Goal: Information Seeking & Learning: Learn about a topic

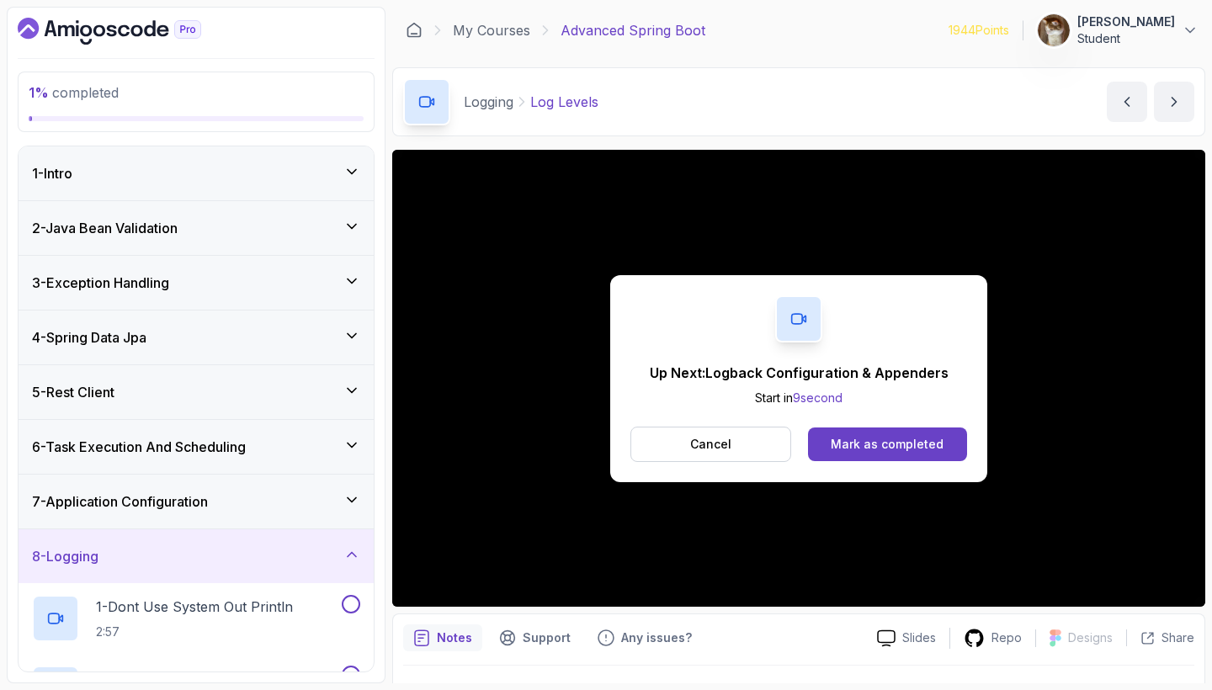
scroll to position [430, 0]
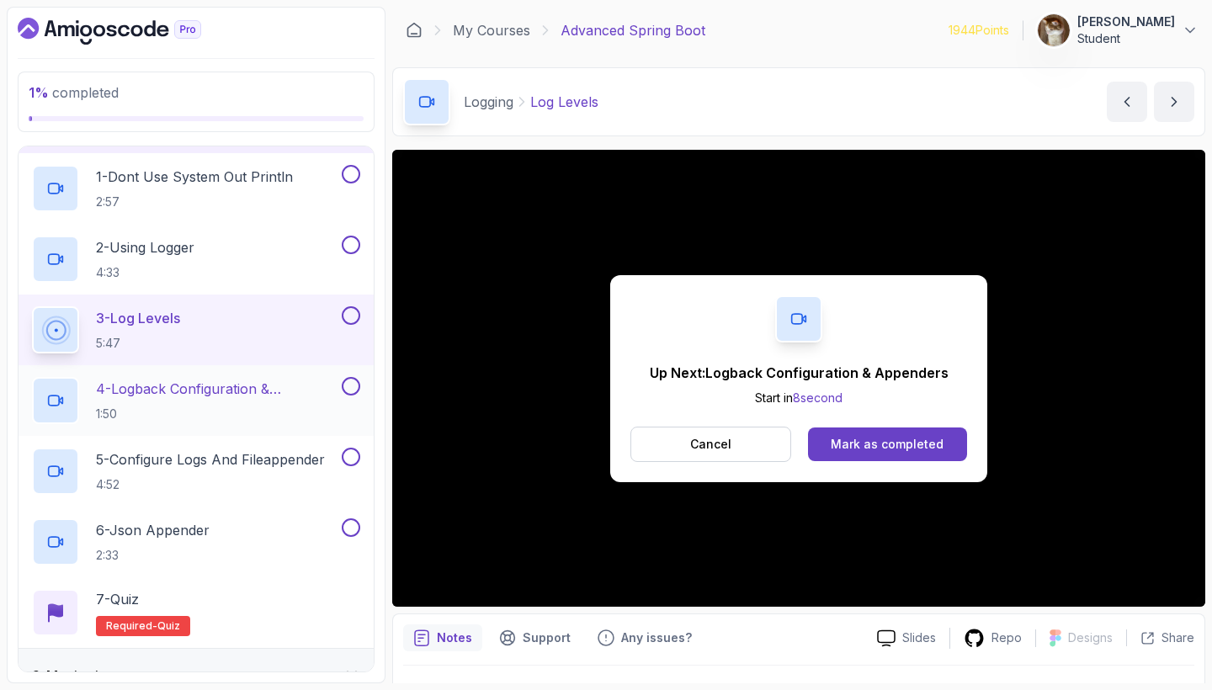
click at [206, 378] on div "4 - Logback Configuration & Appenders 1:50" at bounding box center [185, 400] width 306 height 47
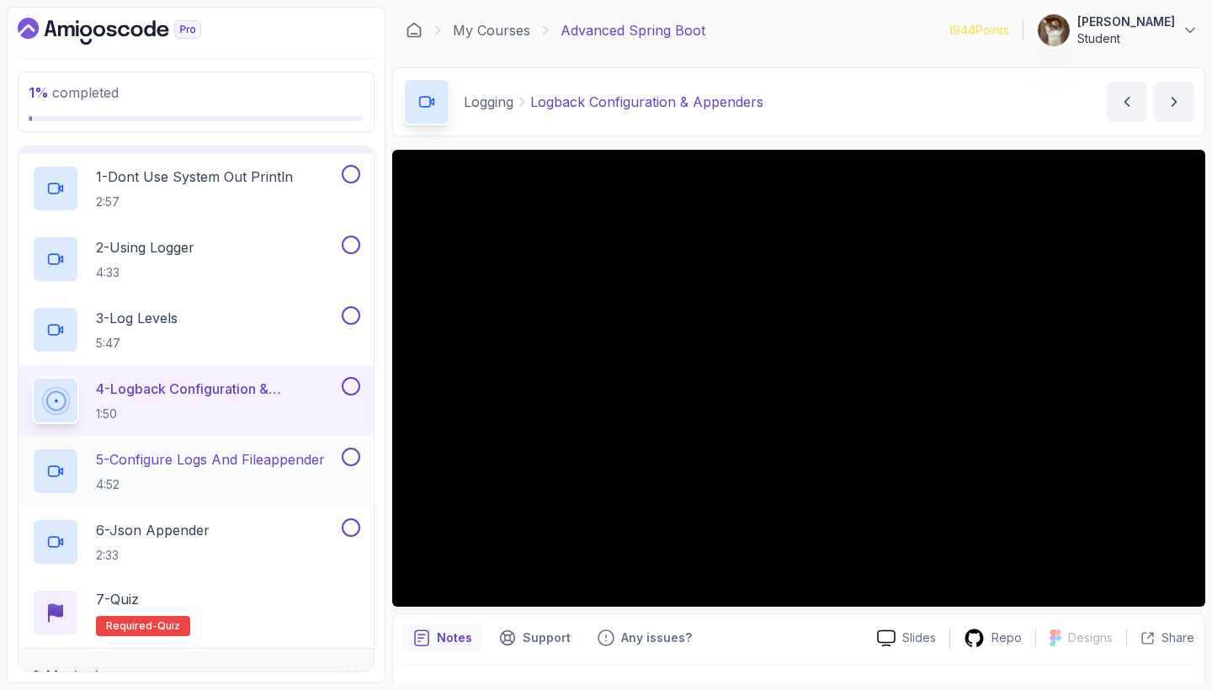
click at [200, 461] on p "5 - Configure Logs And Fileappender" at bounding box center [210, 459] width 229 height 20
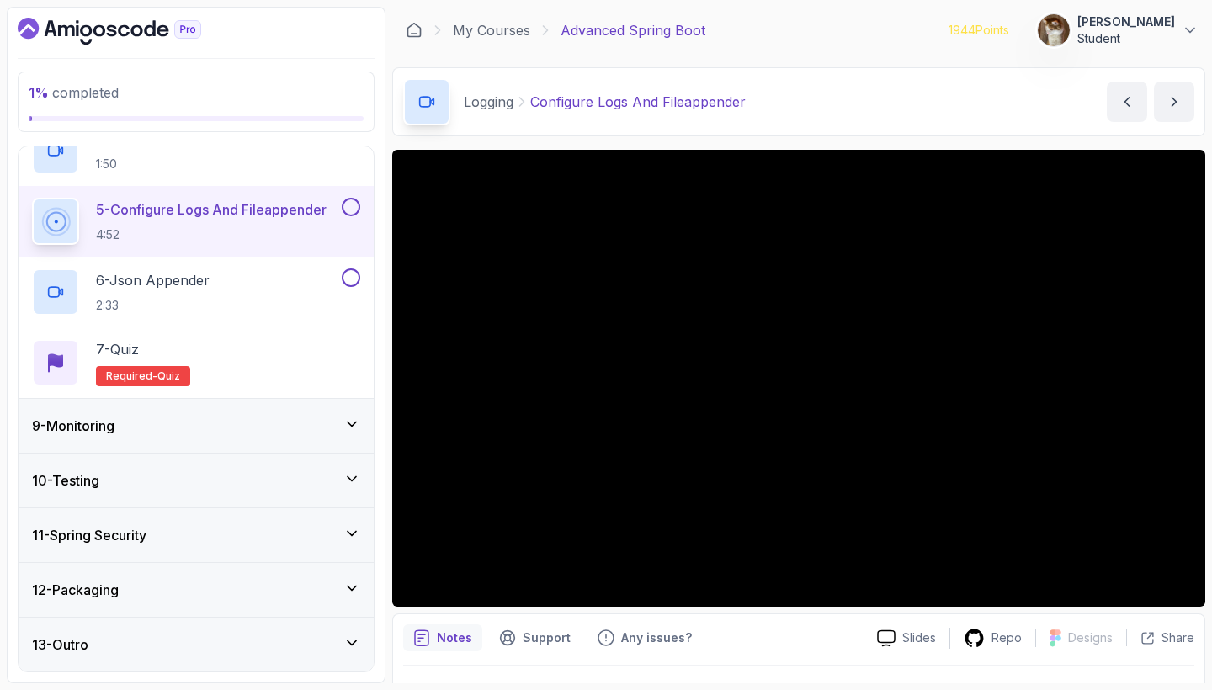
click at [246, 427] on div "9 - Monitoring" at bounding box center [196, 426] width 328 height 20
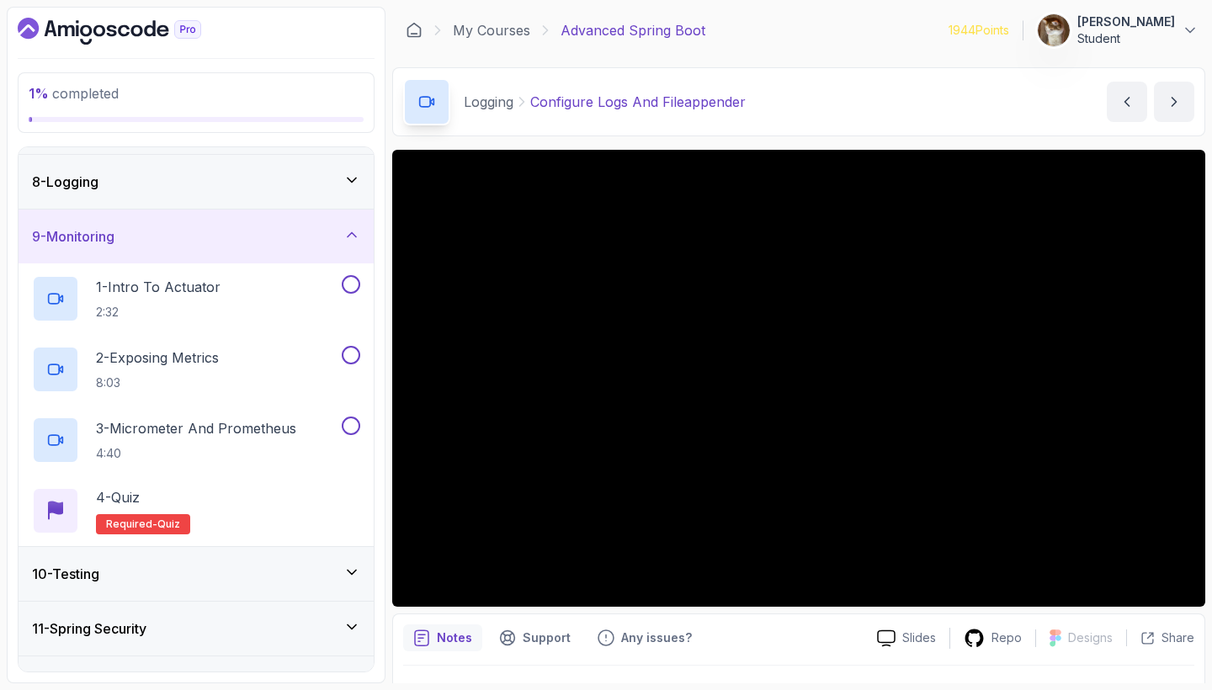
scroll to position [372, 0]
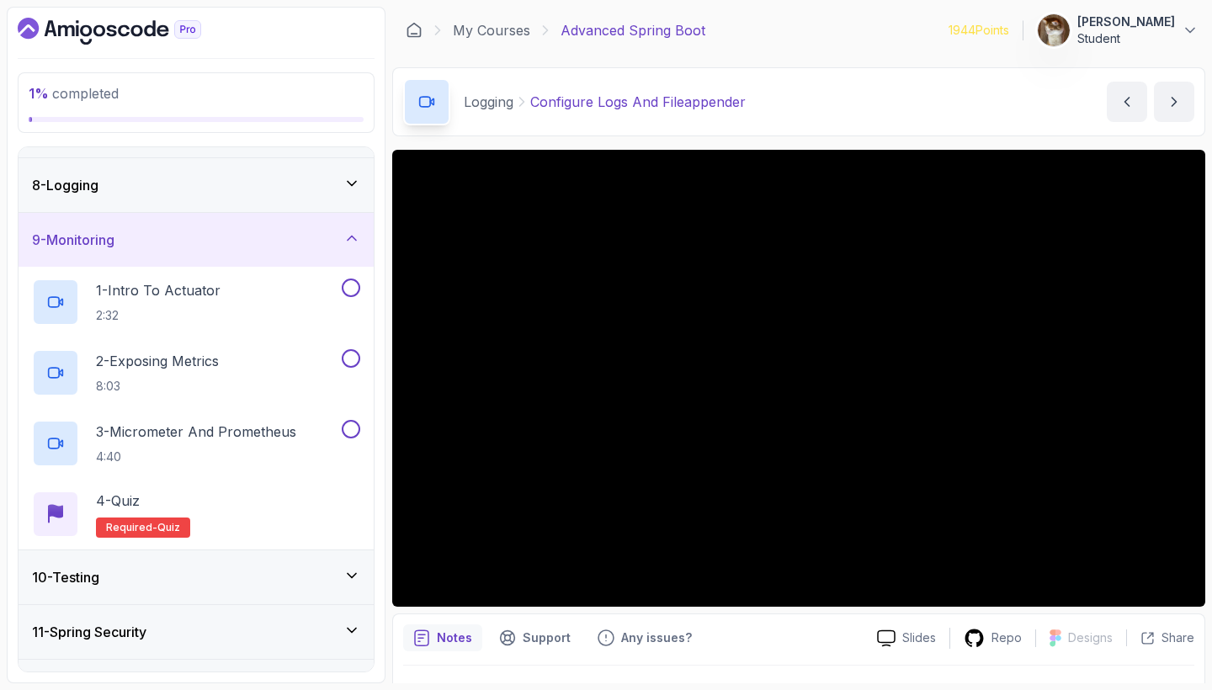
click at [342, 234] on div "9 - Monitoring" at bounding box center [196, 240] width 328 height 20
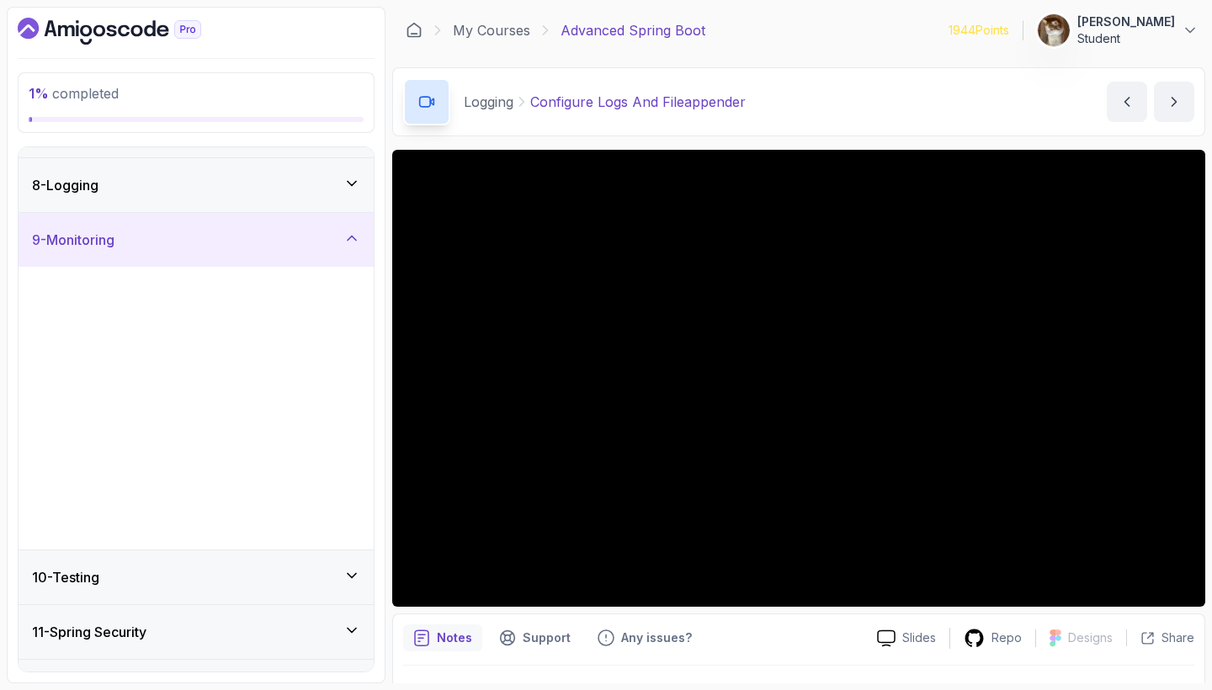
scroll to position [186, 0]
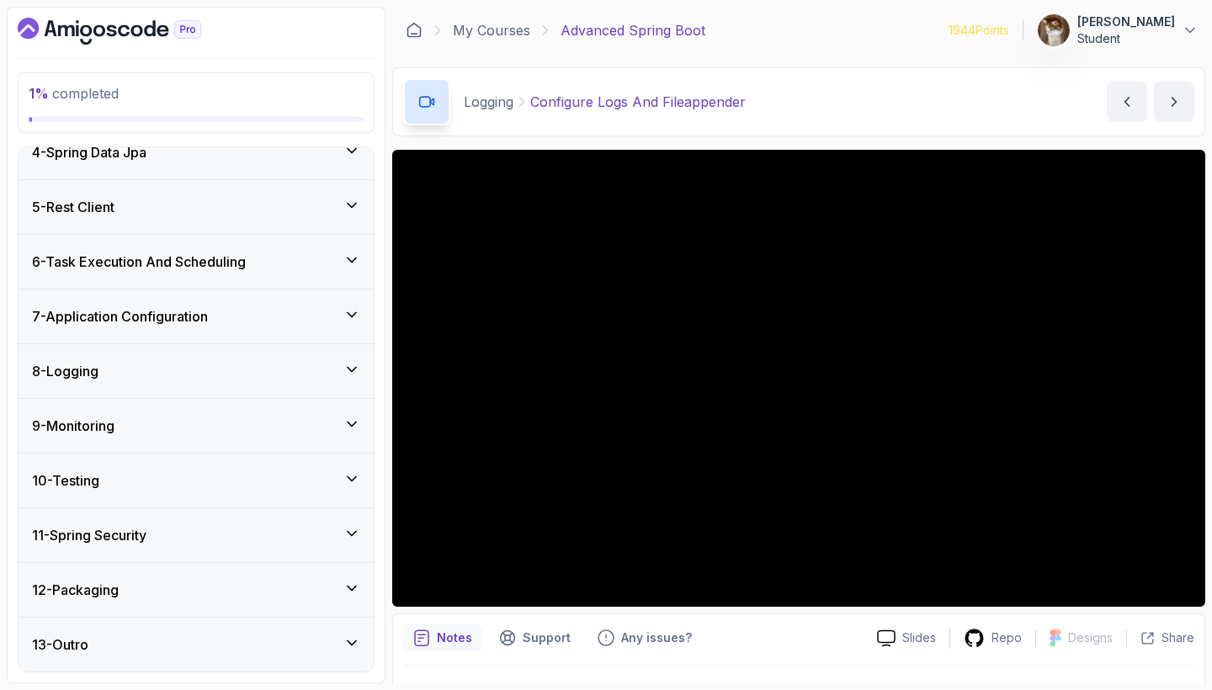
click at [233, 473] on div "10 - Testing" at bounding box center [196, 480] width 328 height 20
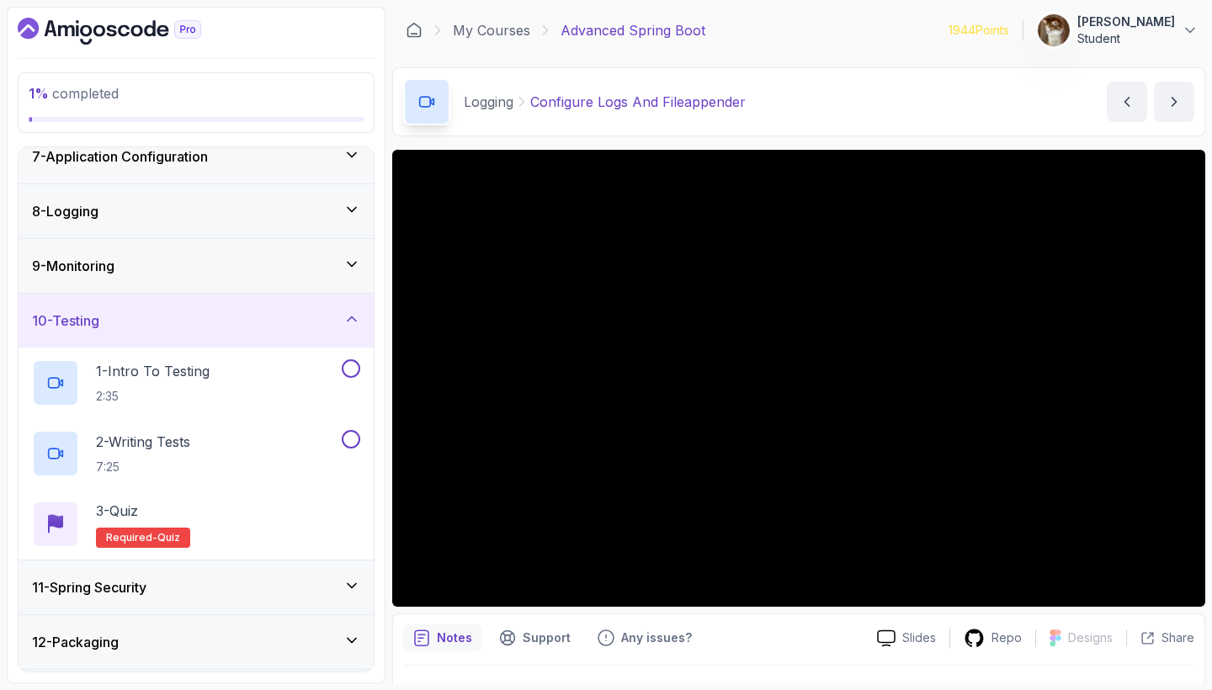
scroll to position [348, 0]
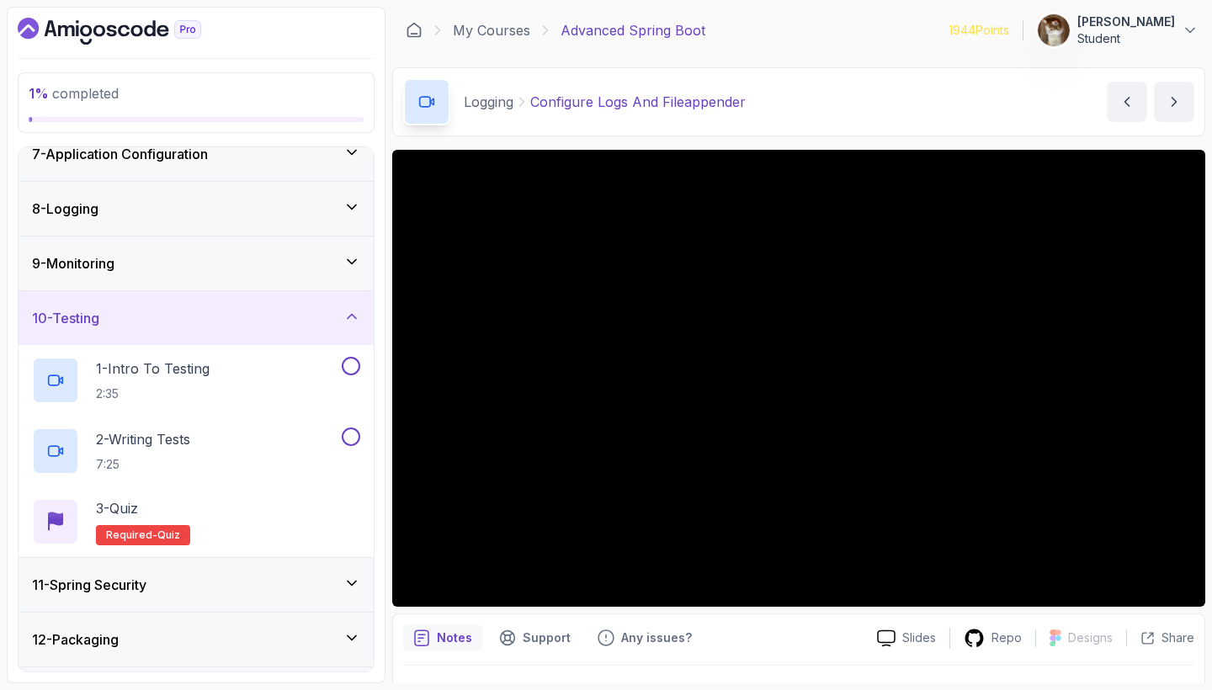
click at [339, 316] on div "10 - Testing" at bounding box center [196, 318] width 328 height 20
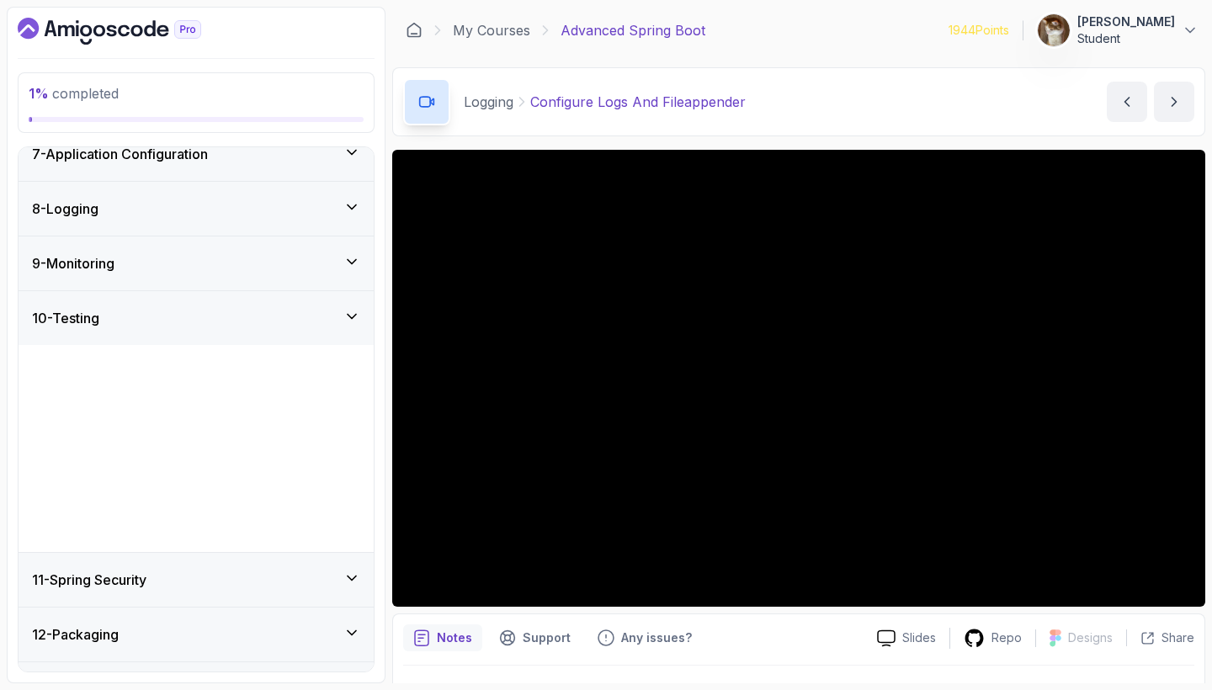
scroll to position [186, 0]
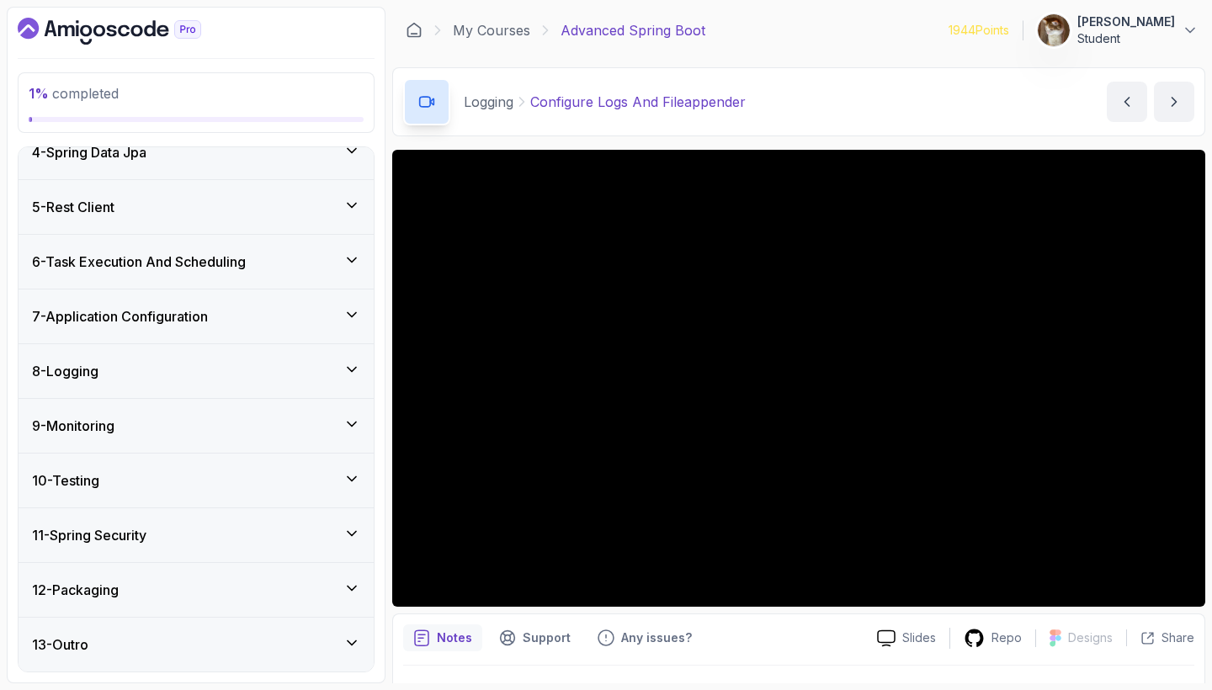
click at [240, 531] on div "11 - Spring Security" at bounding box center [196, 535] width 328 height 20
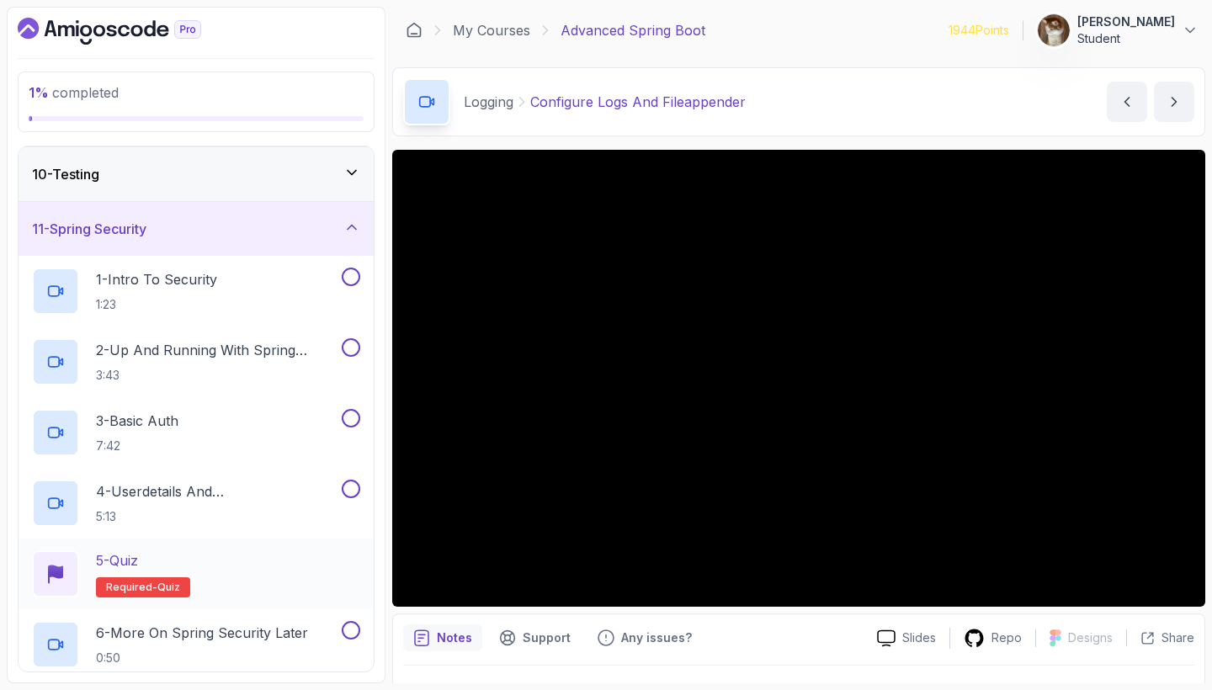
scroll to position [490, 0]
click at [337, 223] on div "11 - Spring Security" at bounding box center [196, 230] width 328 height 20
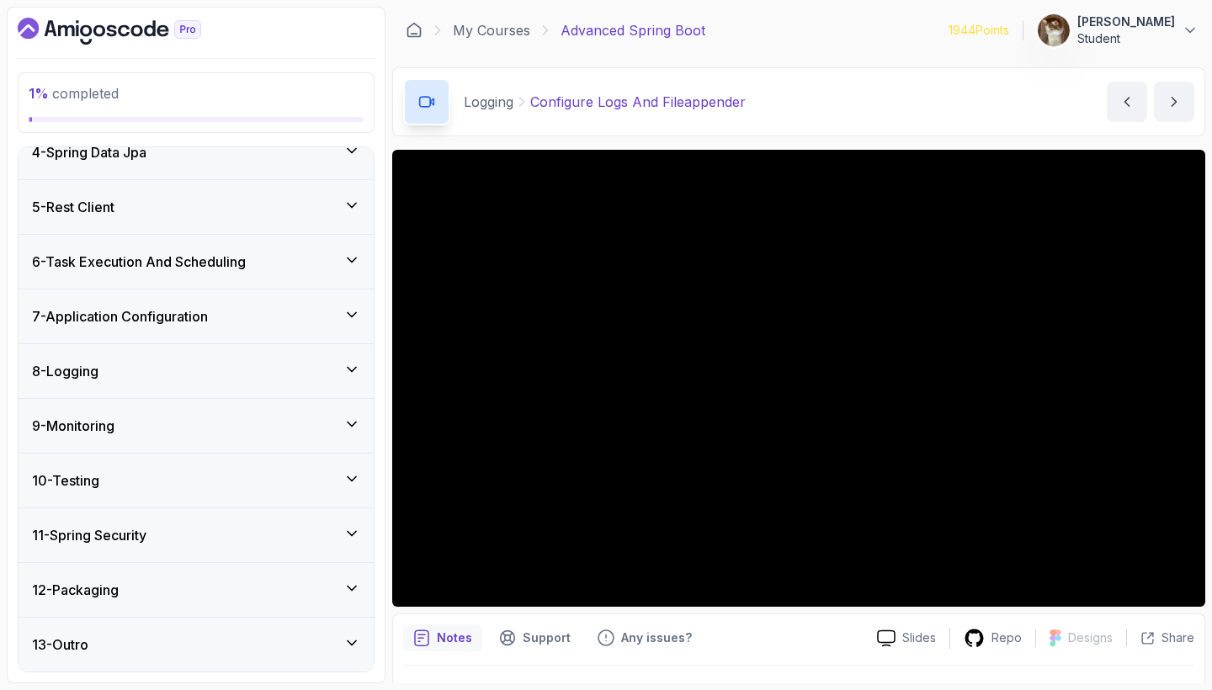
scroll to position [0, 0]
click at [290, 581] on div "12 - Packaging" at bounding box center [196, 590] width 328 height 20
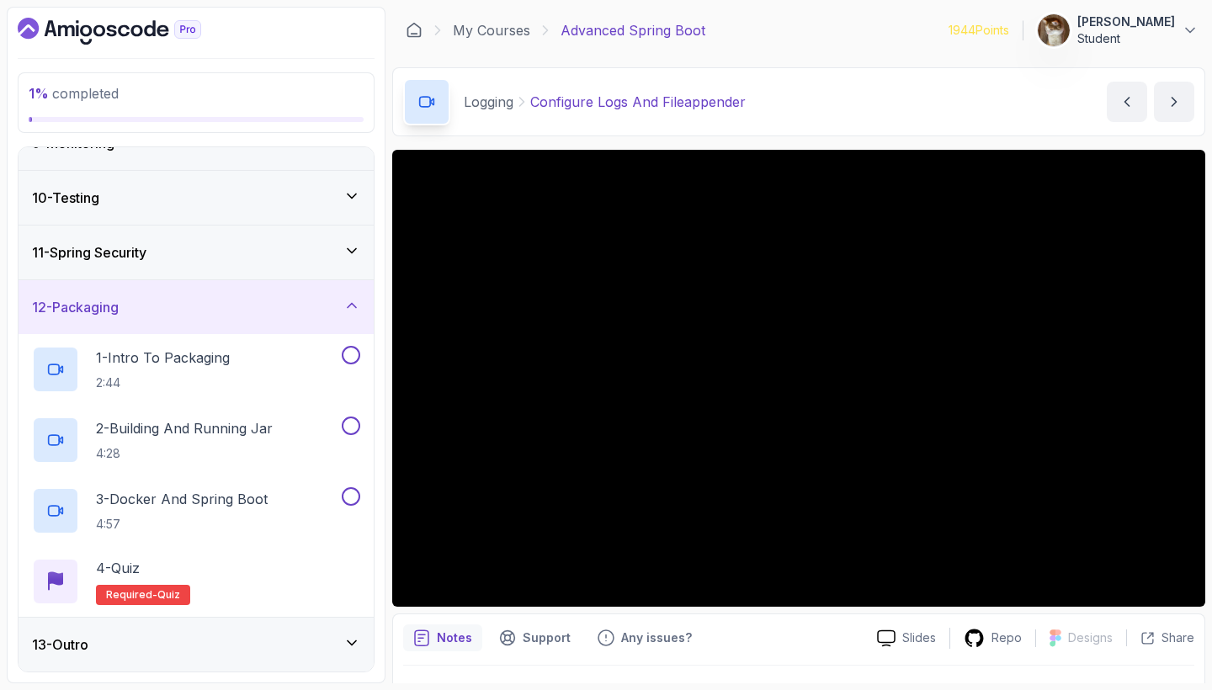
scroll to position [469, 0]
click at [348, 297] on icon at bounding box center [351, 305] width 17 height 17
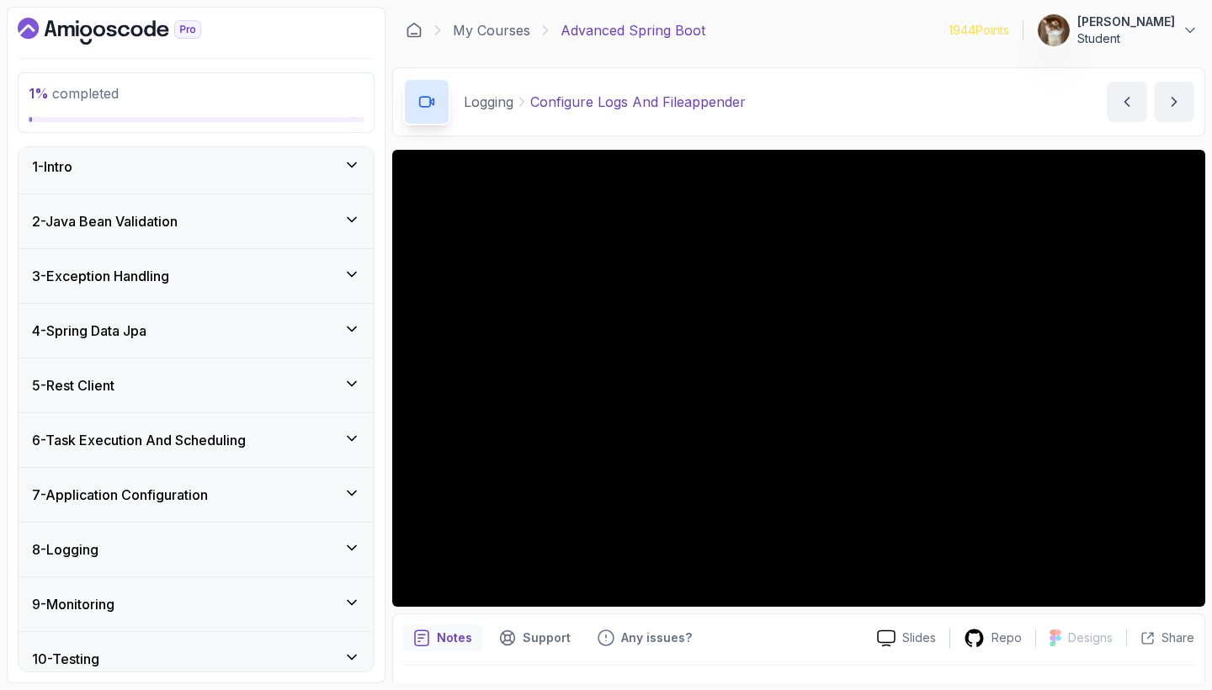
scroll to position [9, 0]
click at [237, 550] on div "8 - Logging" at bounding box center [196, 548] width 328 height 20
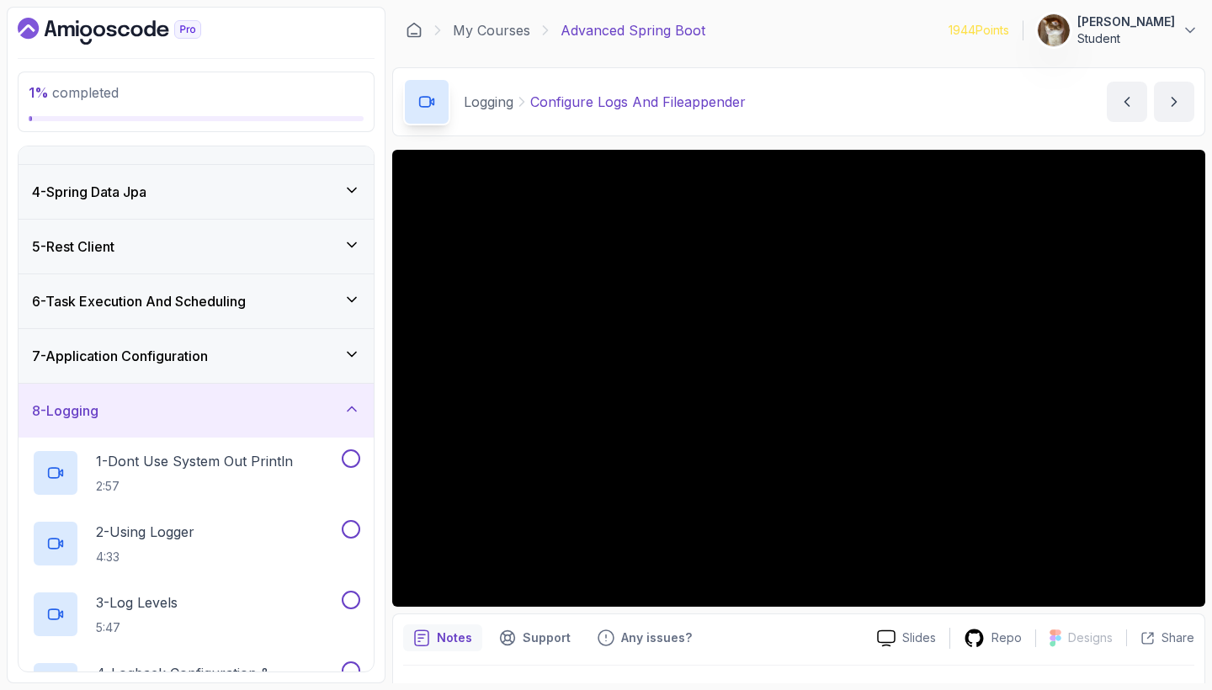
scroll to position [153, 0]
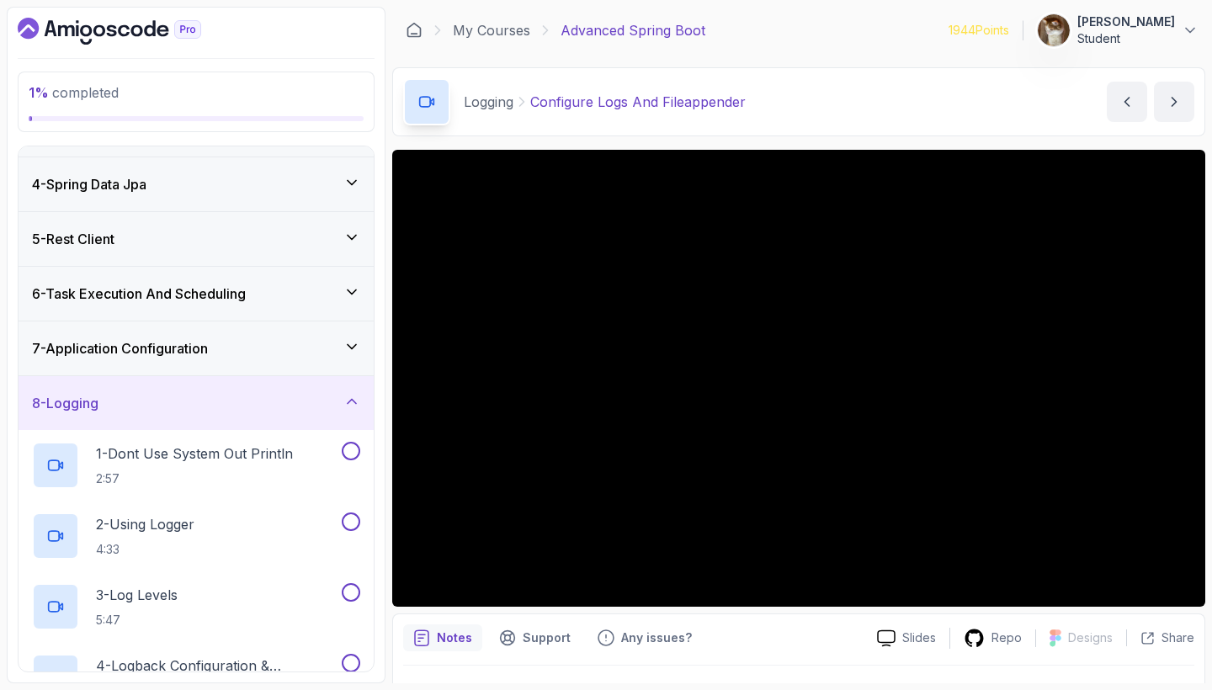
click at [331, 398] on div "8 - Logging" at bounding box center [196, 403] width 328 height 20
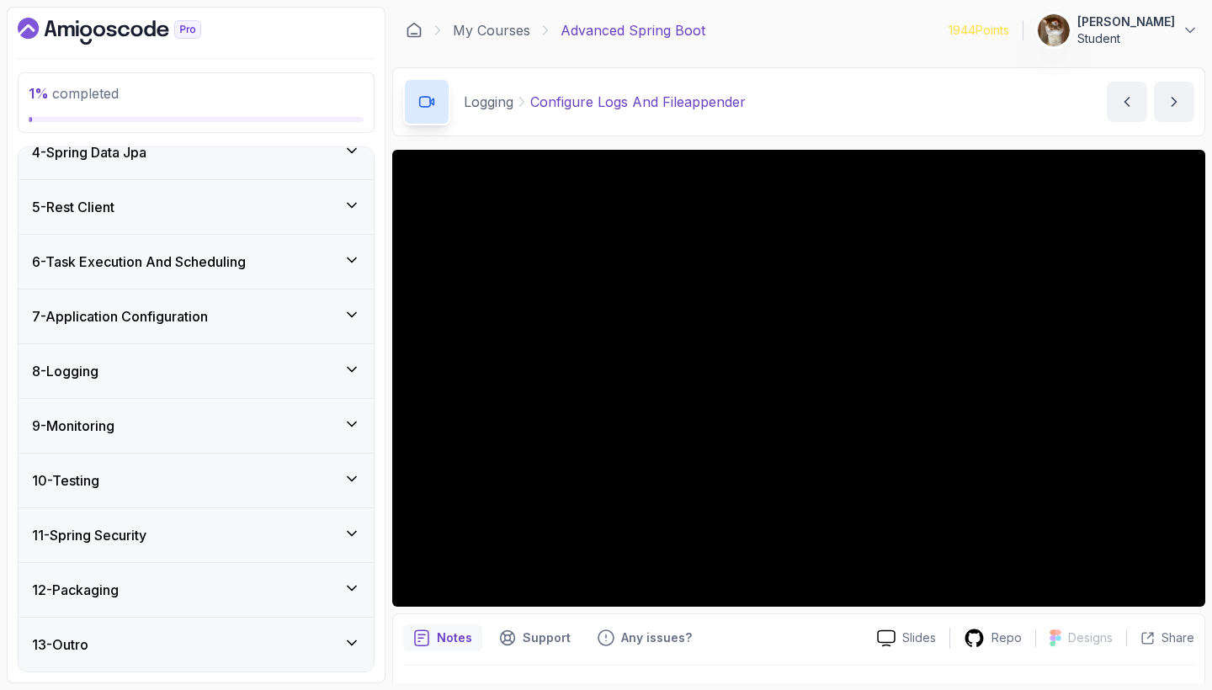
click at [341, 375] on div "8 - Logging" at bounding box center [196, 371] width 328 height 20
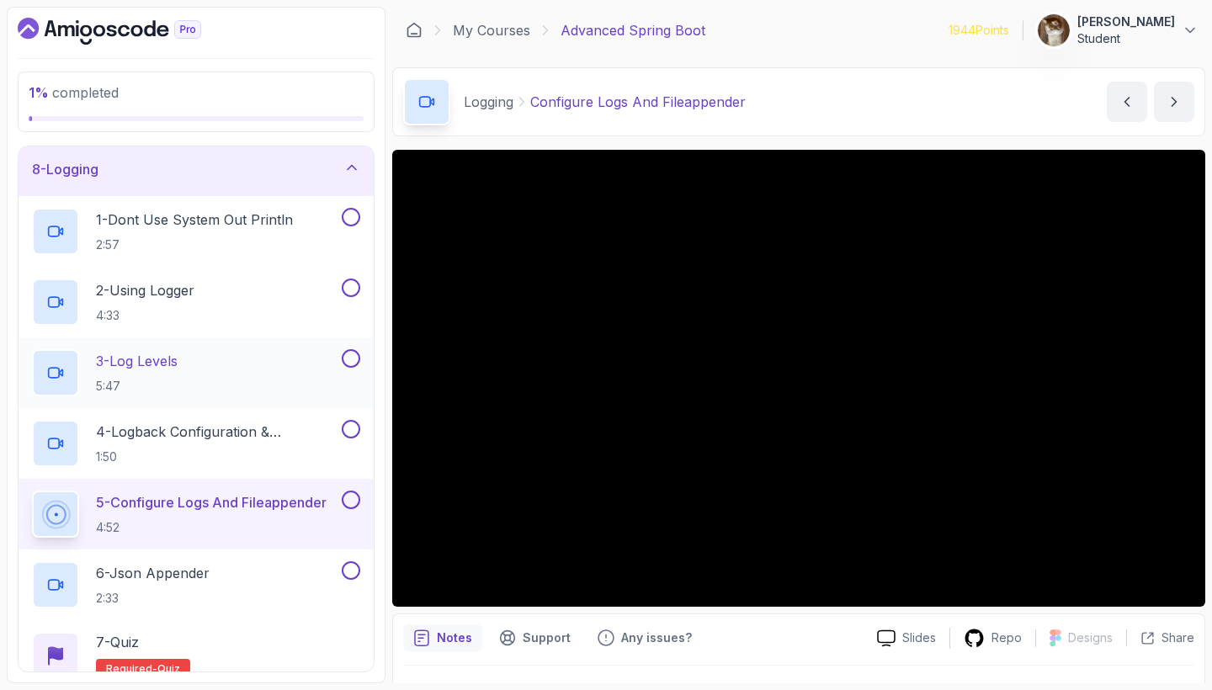
scroll to position [390, 0]
